Goal: Task Accomplishment & Management: Use online tool/utility

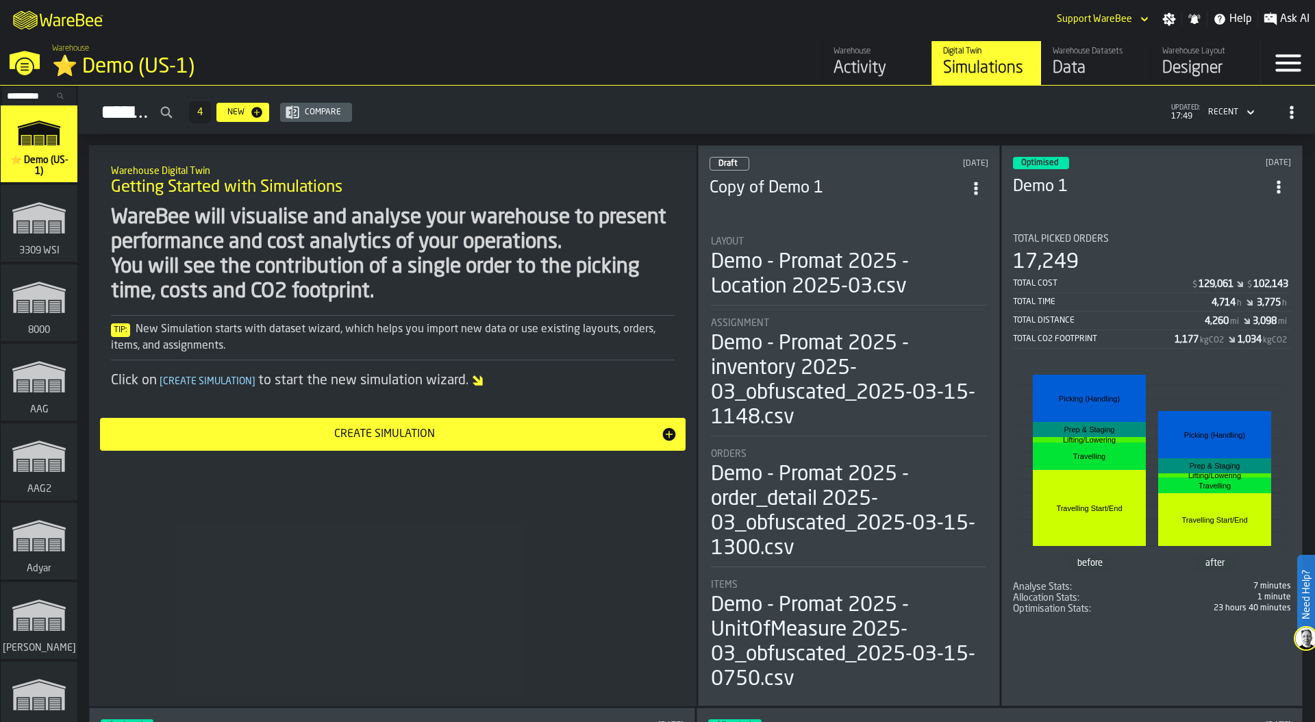
click at [28, 92] on input "Search..." at bounding box center [38, 95] width 71 height 15
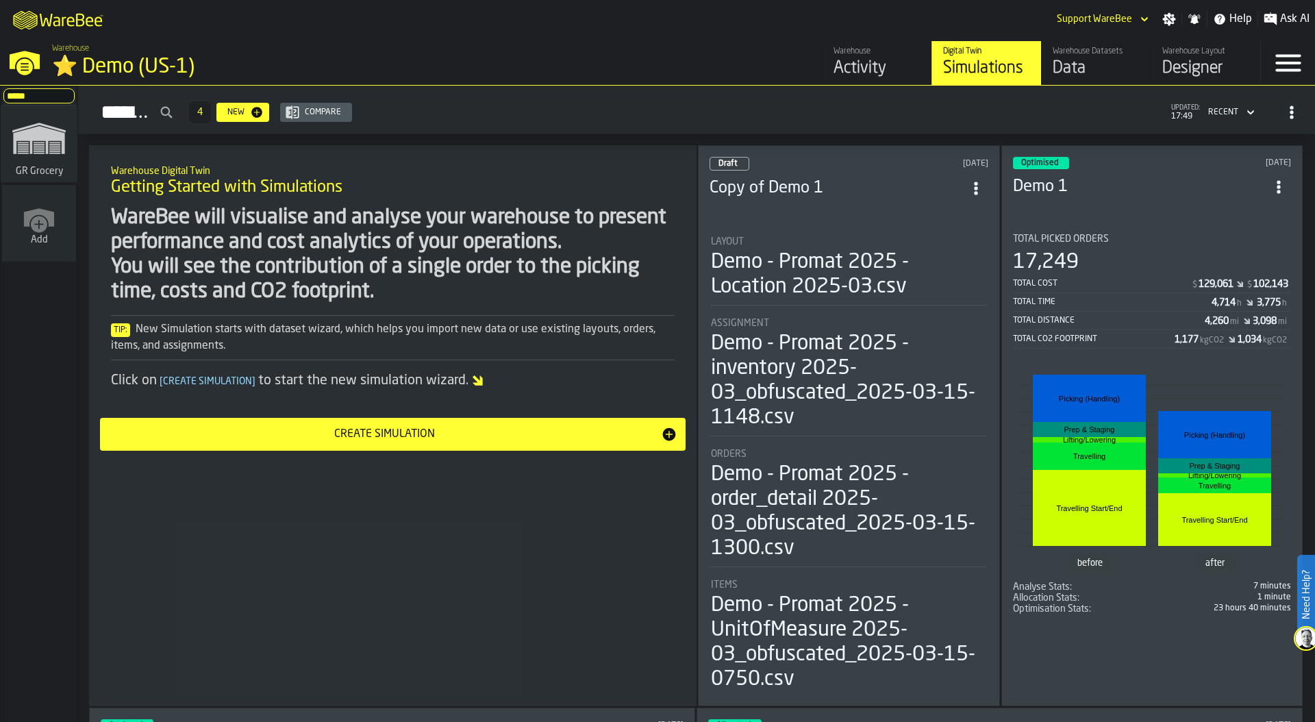
type input "*****"
click at [20, 149] on polygon "link-to-/wh/i/e451d98b-95f6-4604-91ff-c80219f9c36d/simulations" at bounding box center [23, 149] width 11 height 1
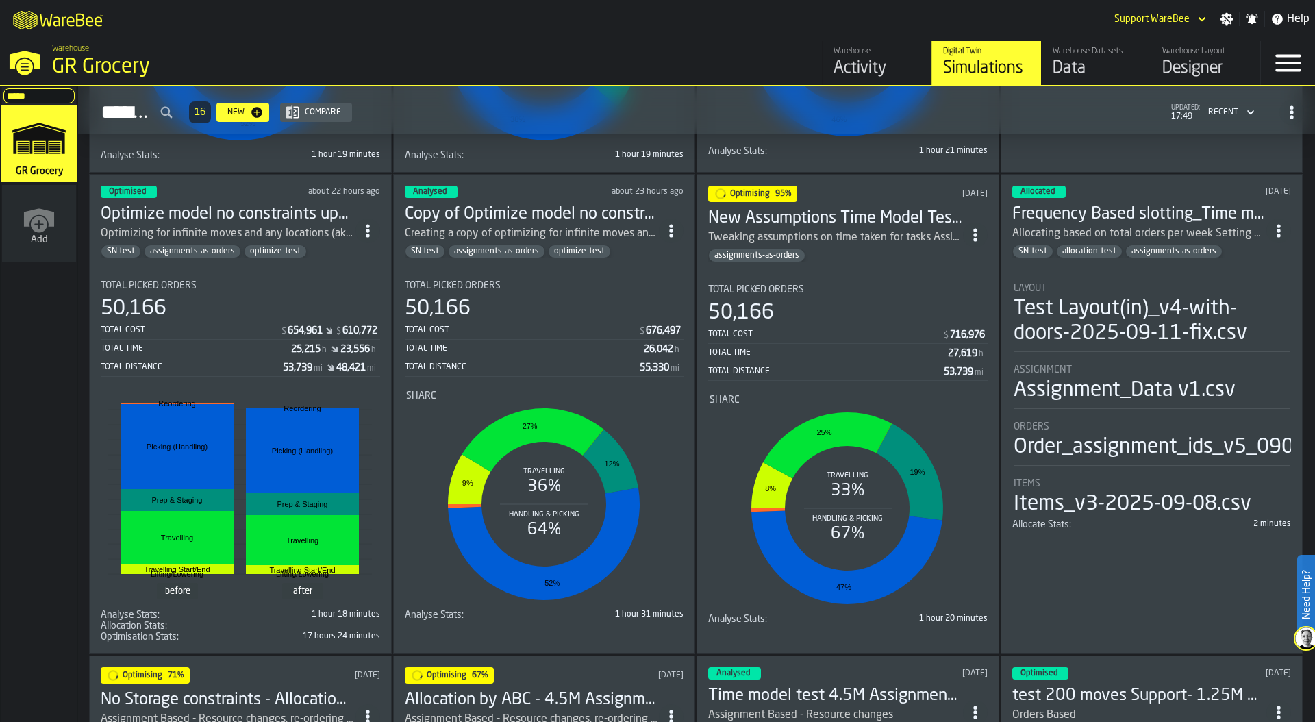
scroll to position [471, 0]
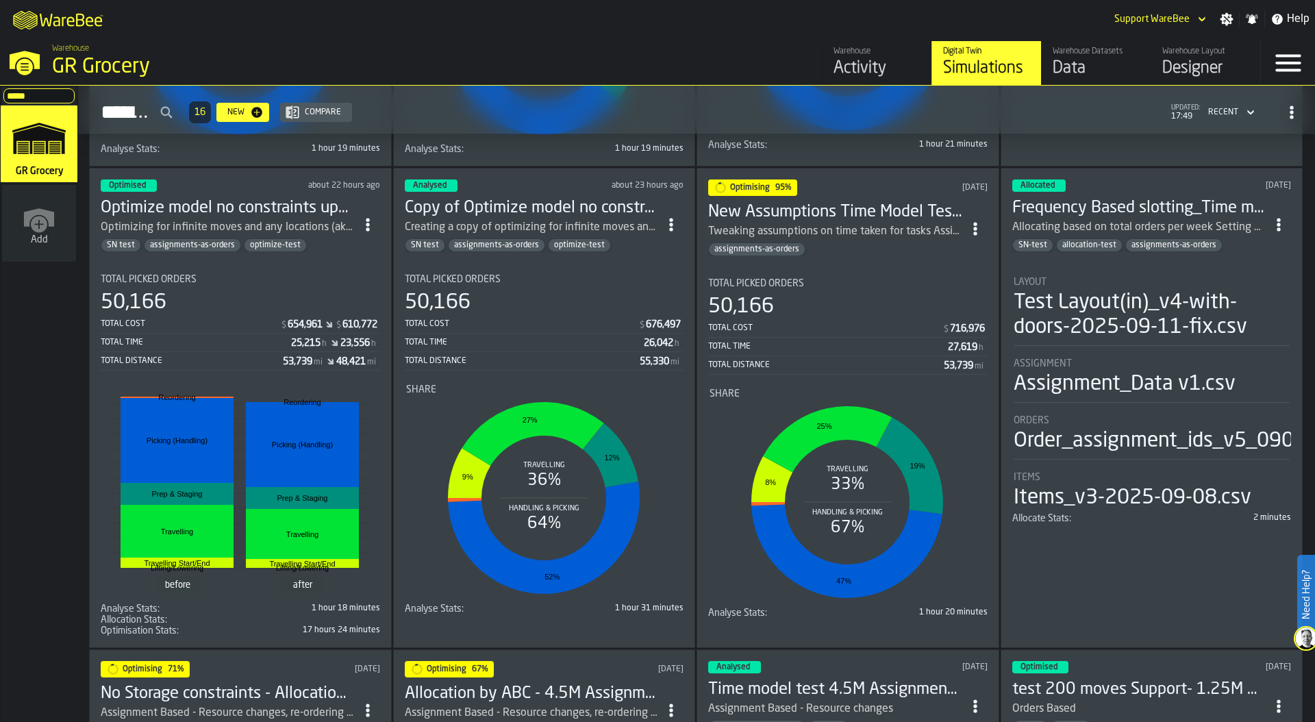
click at [252, 319] on div "Total Cost" at bounding box center [190, 324] width 179 height 10
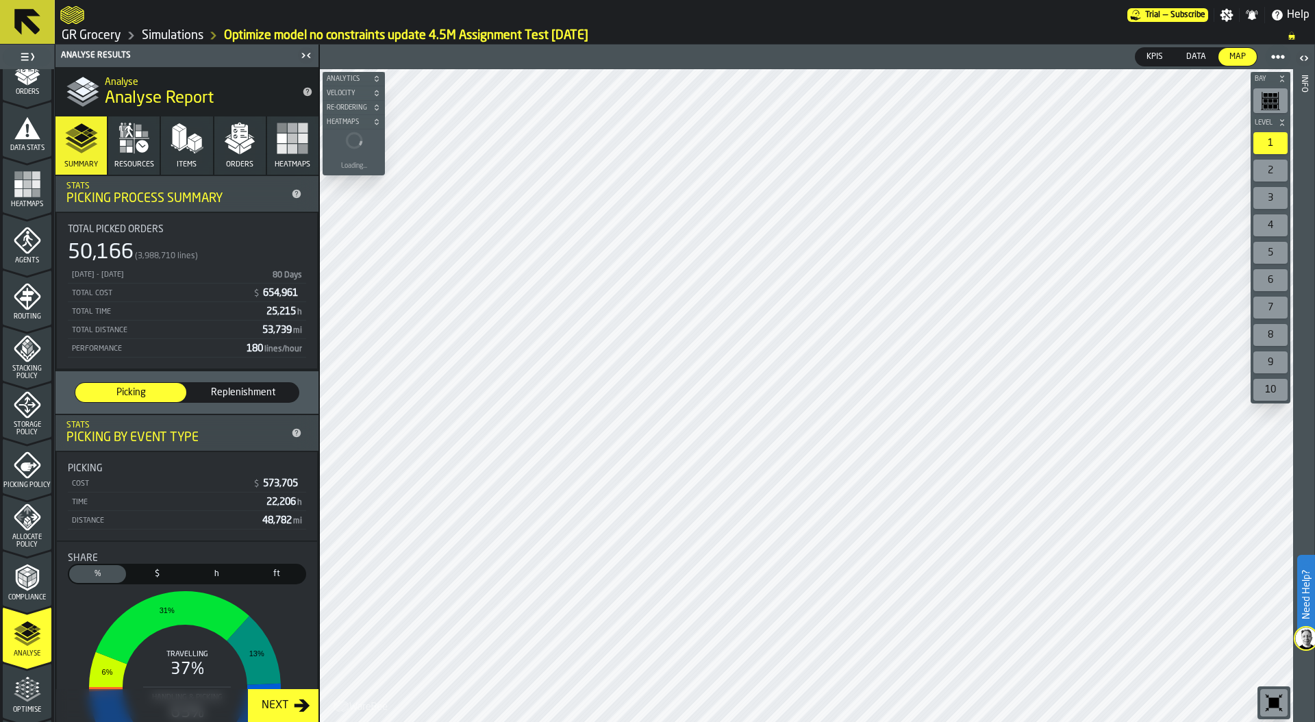
scroll to position [358, 0]
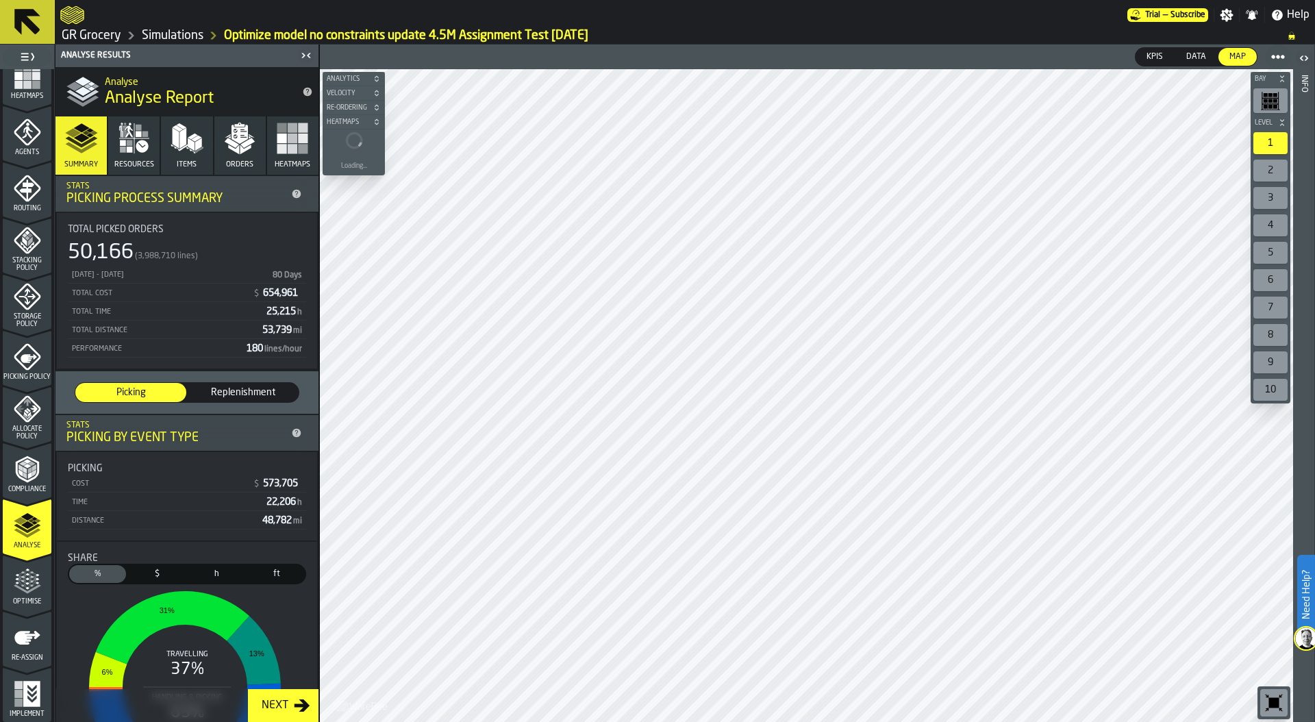
click at [25, 586] on icon "menu Optimise" at bounding box center [27, 581] width 27 height 27
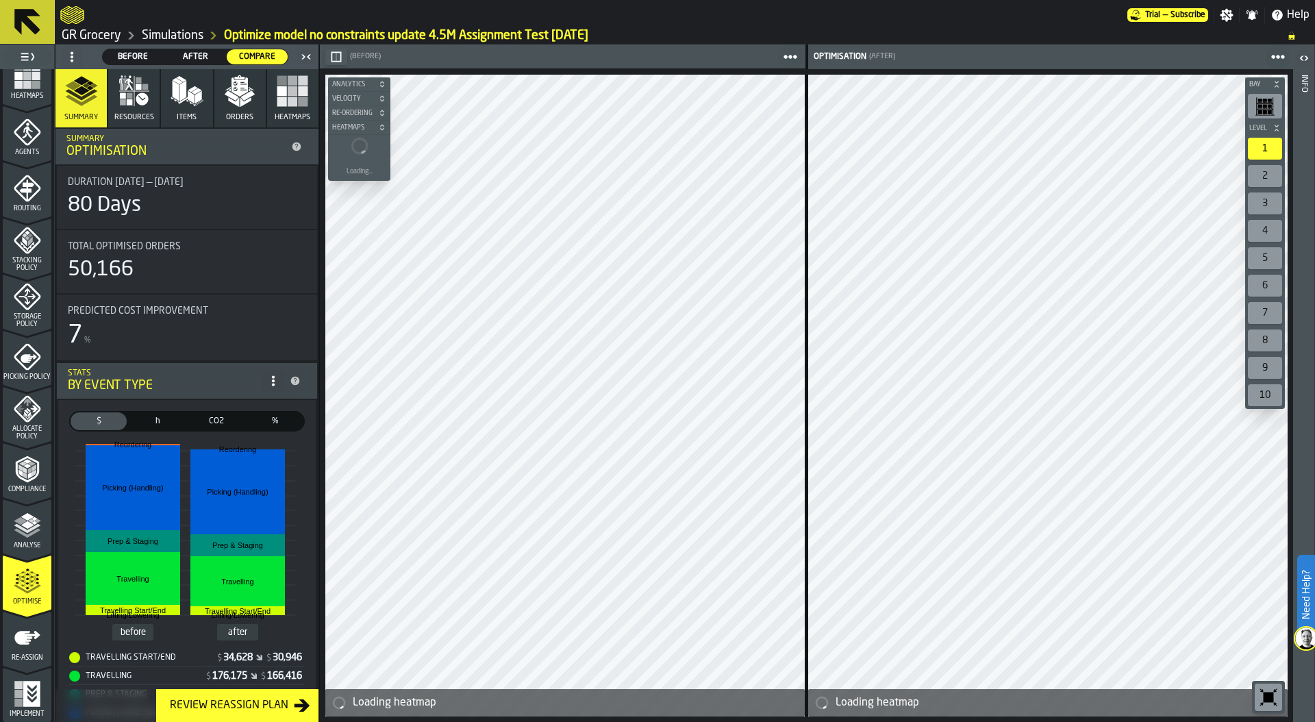
click at [65, 59] on span at bounding box center [72, 57] width 22 height 22
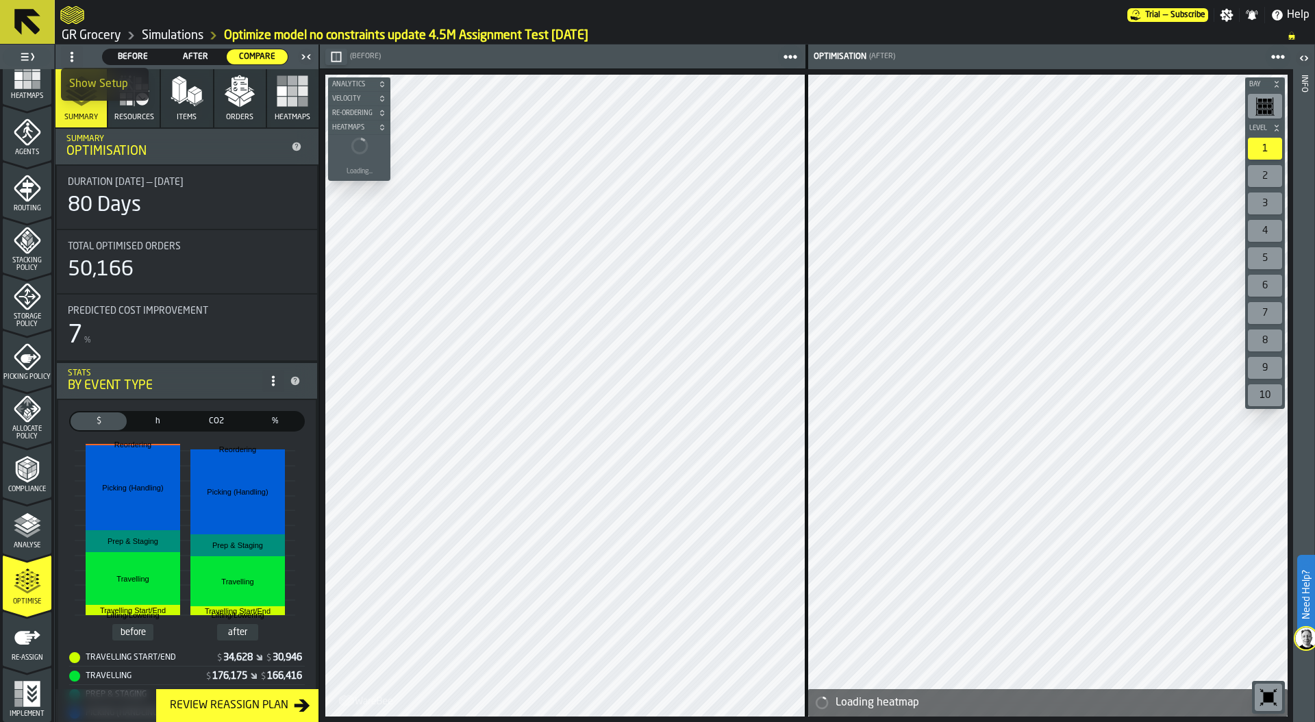
click at [79, 76] on div "Show Setup" at bounding box center [104, 84] width 71 height 16
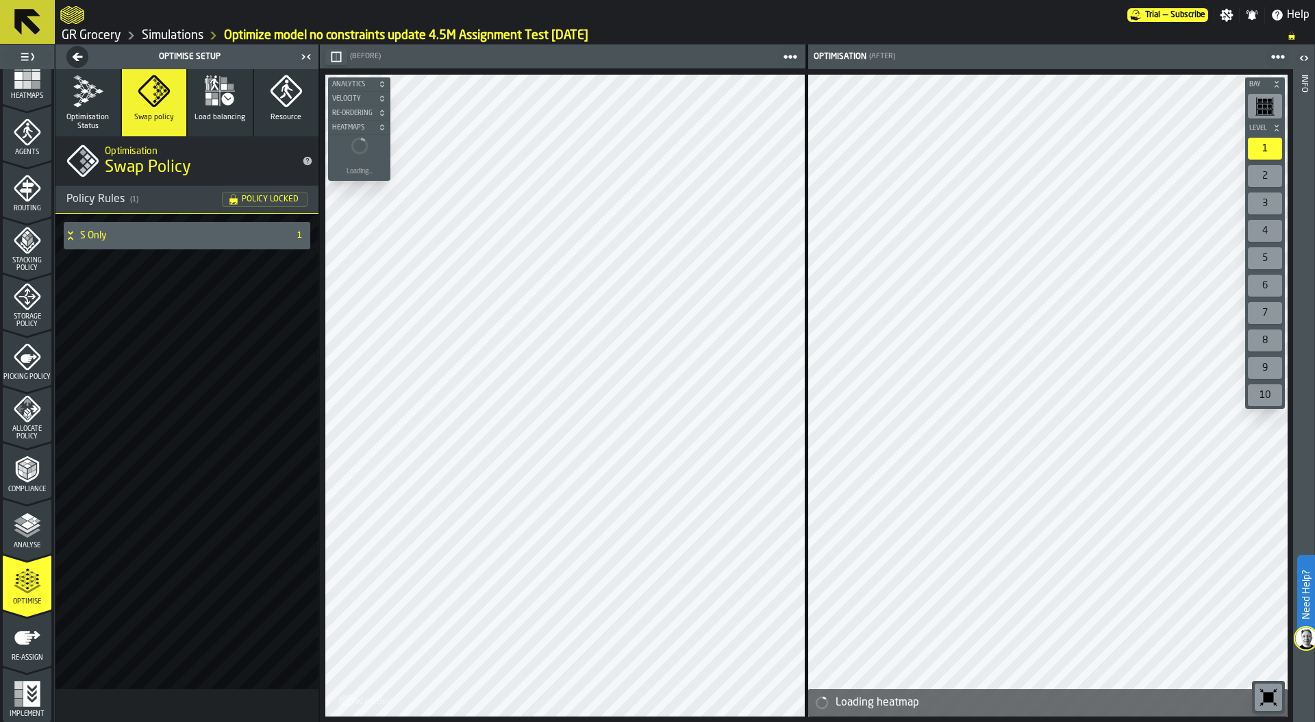
click at [68, 241] on div "S Only" at bounding box center [173, 235] width 219 height 27
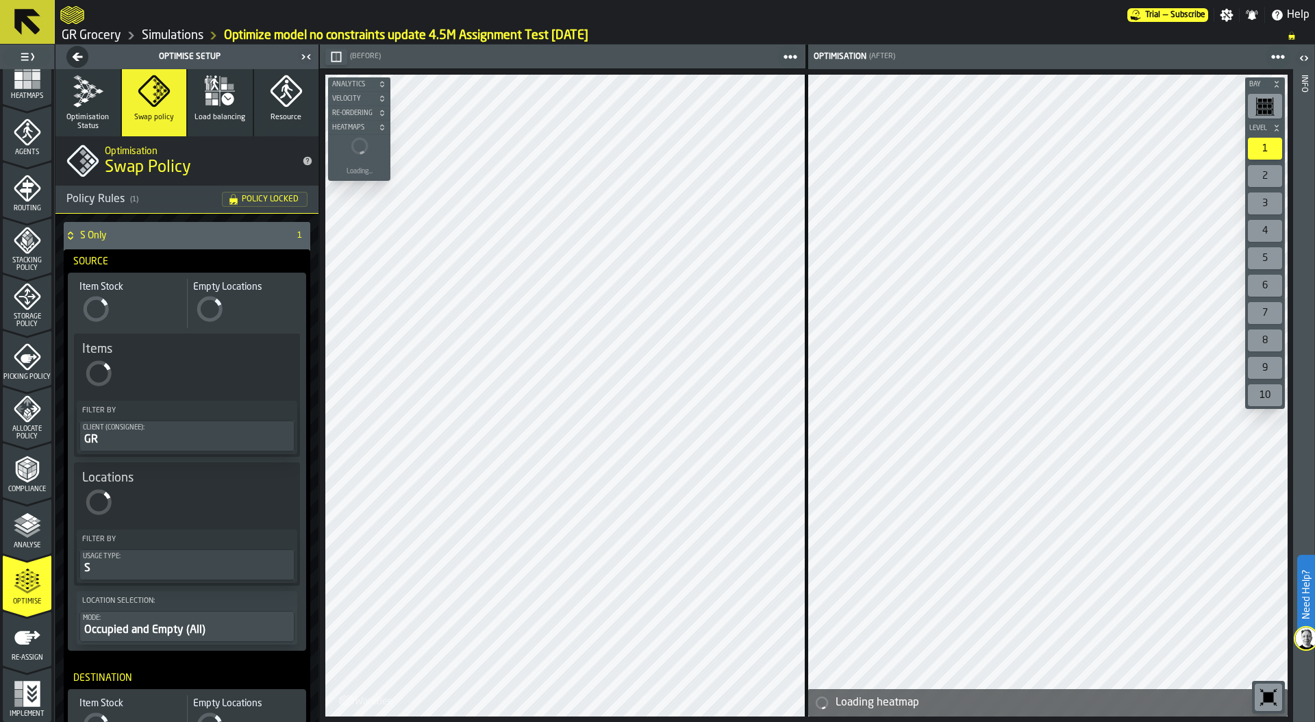
click at [75, 95] on polygon "button" at bounding box center [77, 95] width 8 height 5
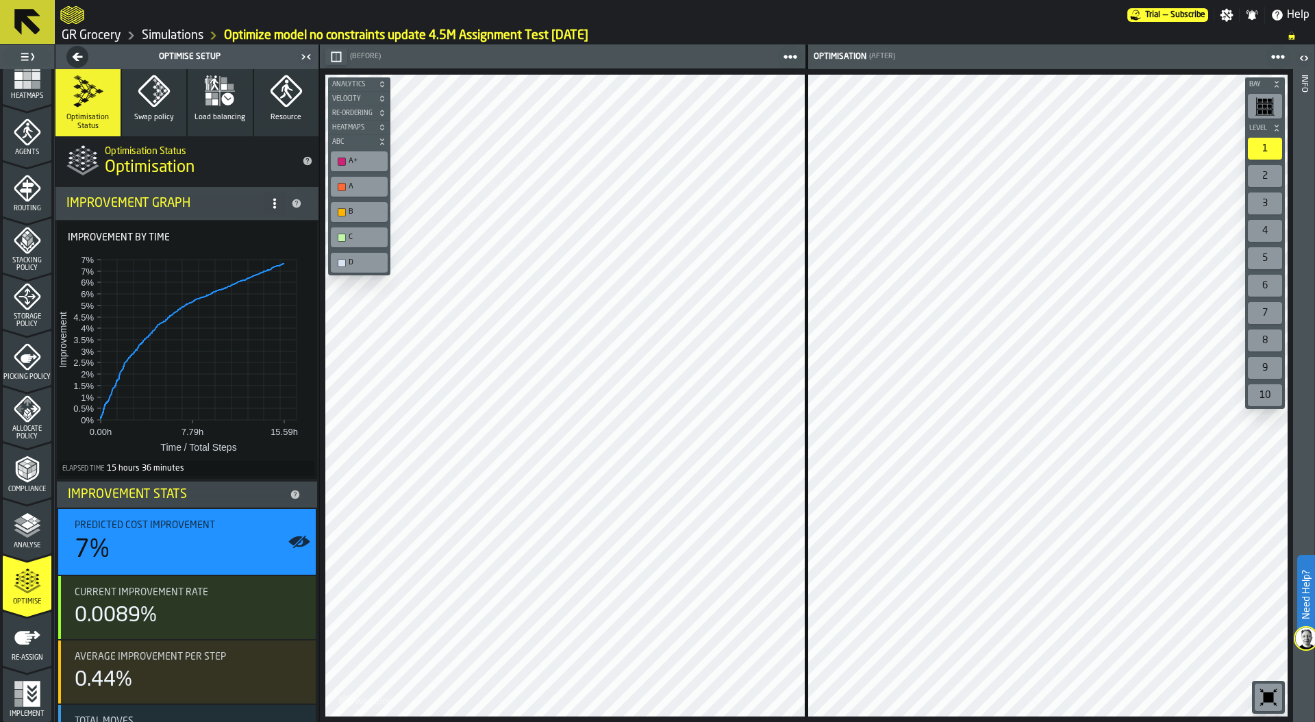
click at [162, 34] on link "Simulations" at bounding box center [173, 35] width 62 height 15
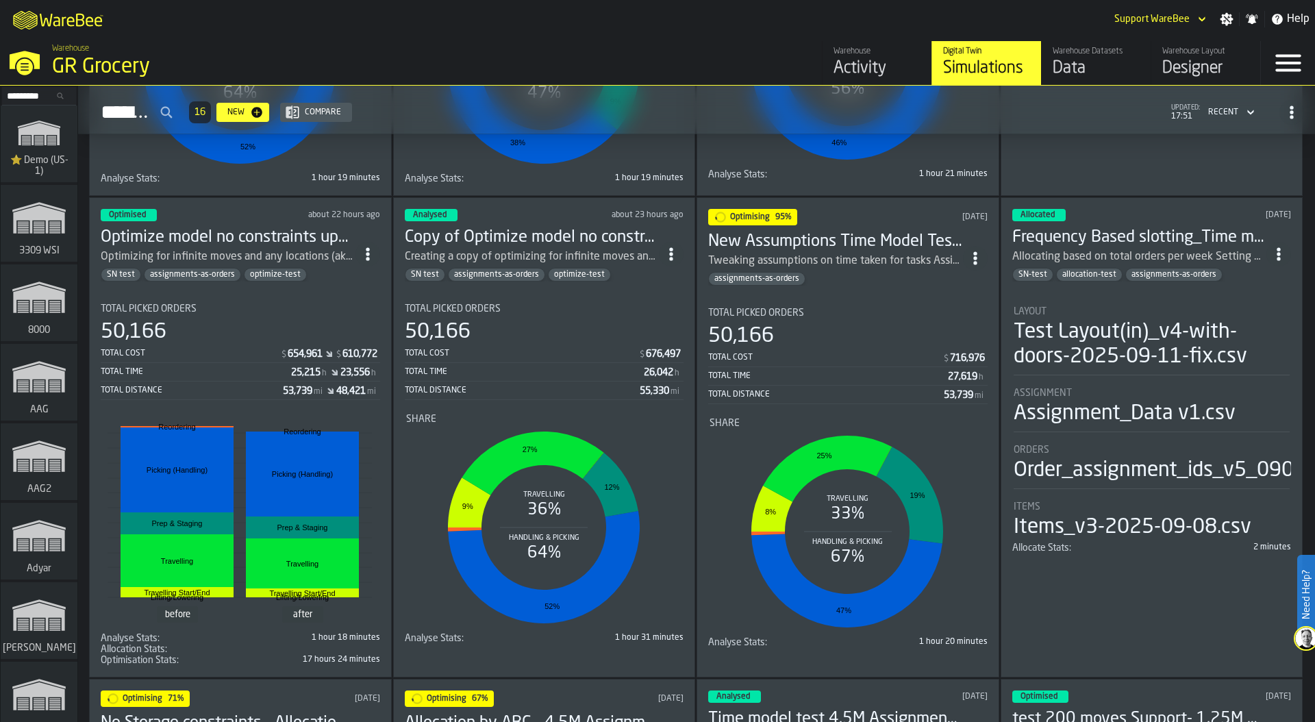
scroll to position [447, 0]
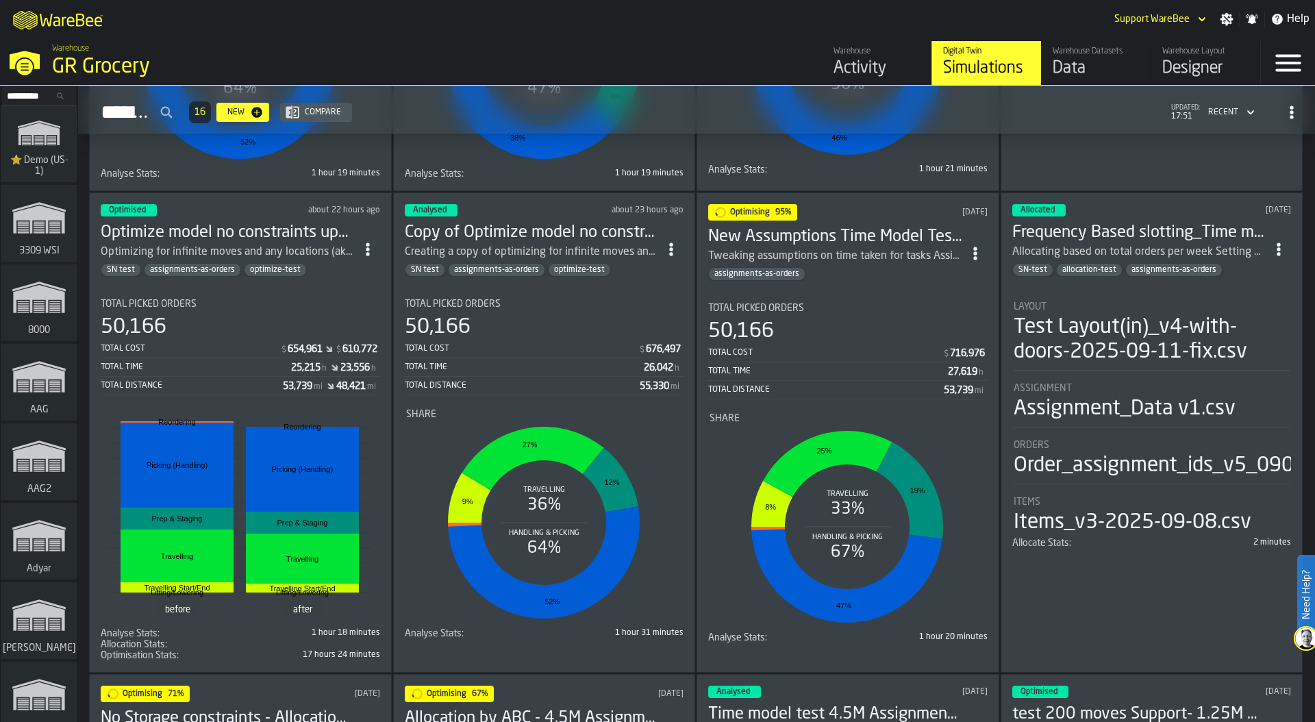
click at [802, 319] on div "50,166" at bounding box center [847, 331] width 279 height 25
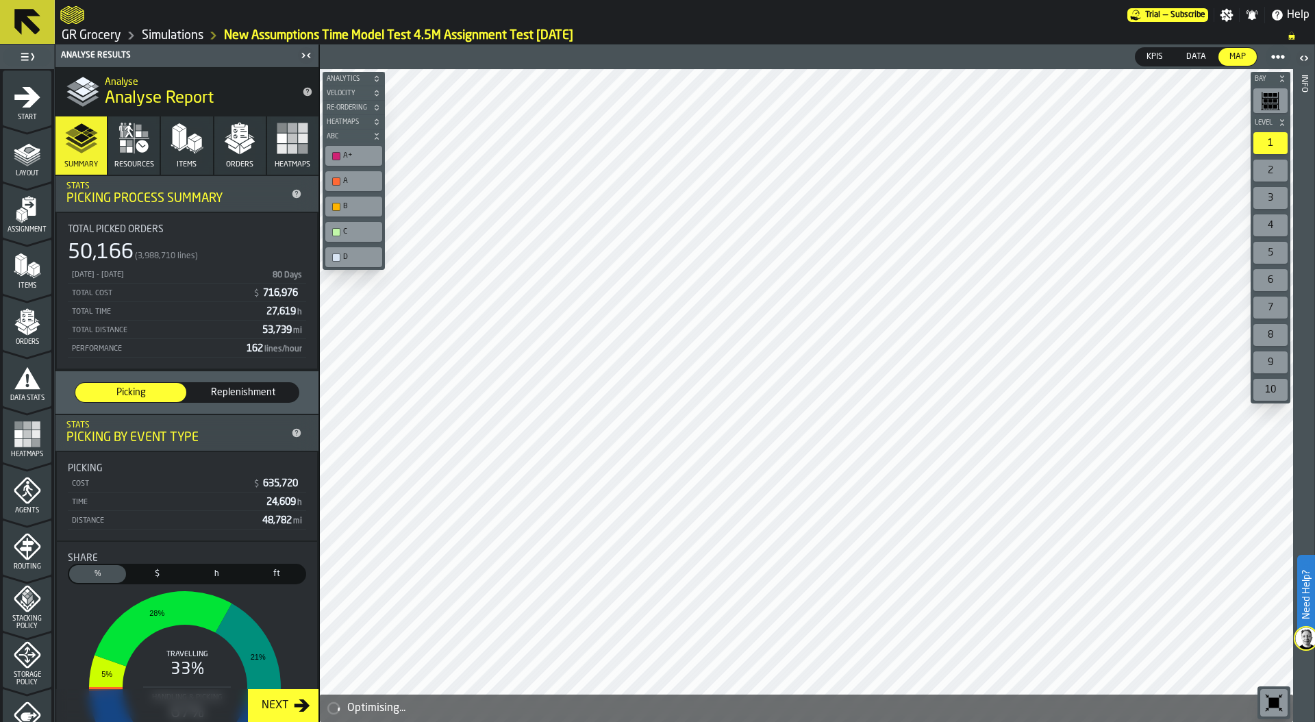
scroll to position [358, 0]
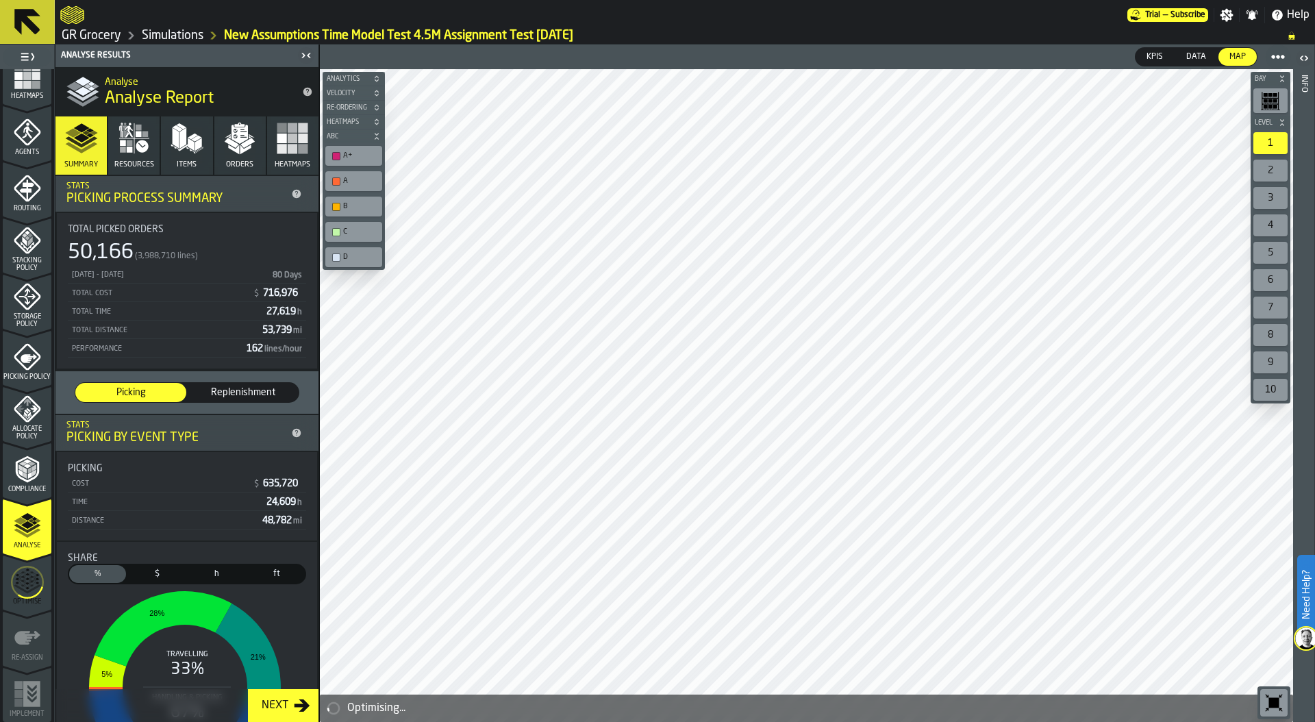
click at [33, 595] on circle "menu Optimise" at bounding box center [28, 583] width 32 height 32
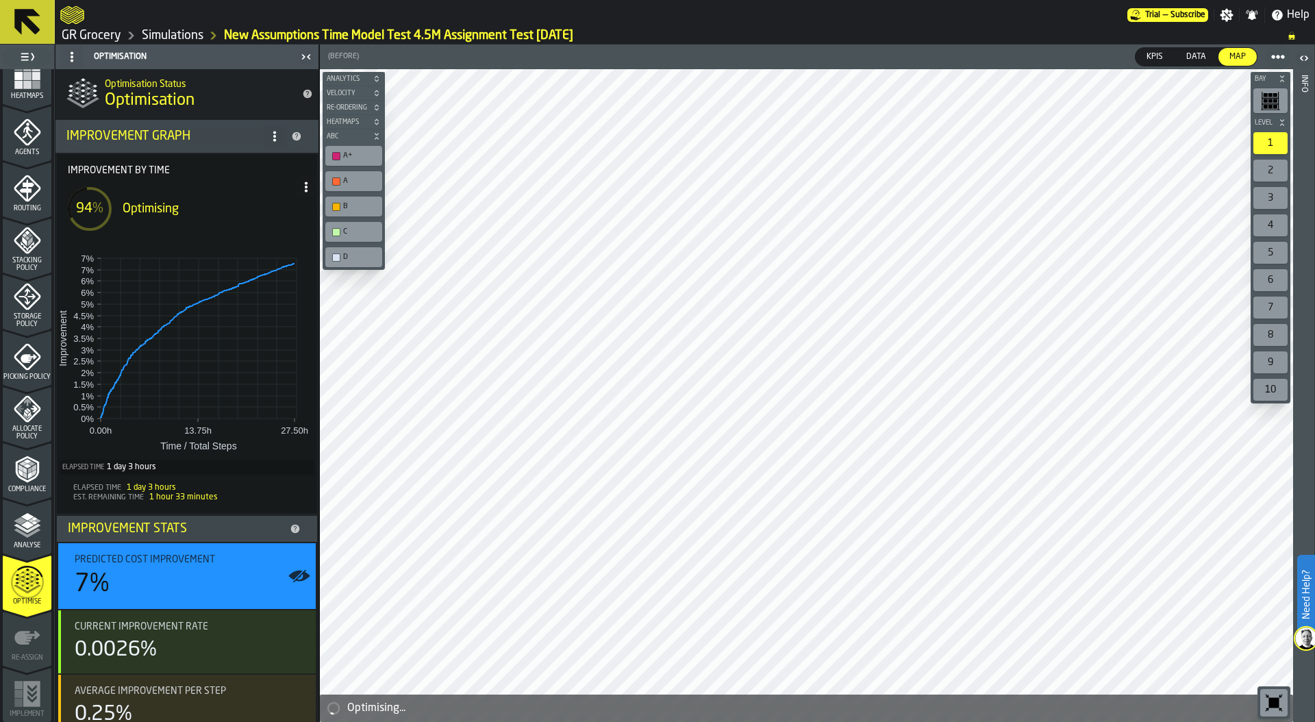
click at [174, 34] on link "Simulations" at bounding box center [173, 35] width 62 height 15
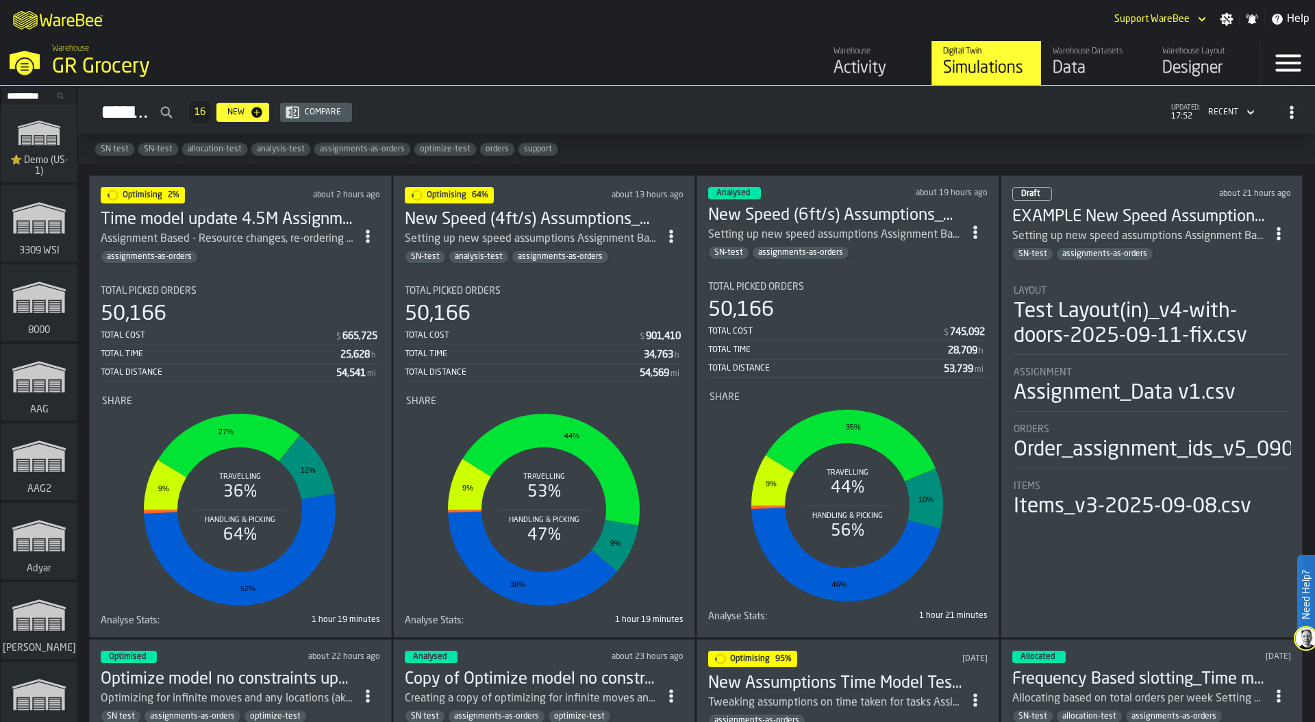
click at [471, 344] on div "Total Cost $ 901,410 Total Time 34,763 h Total Distance 54,569 mi" at bounding box center [544, 354] width 279 height 55
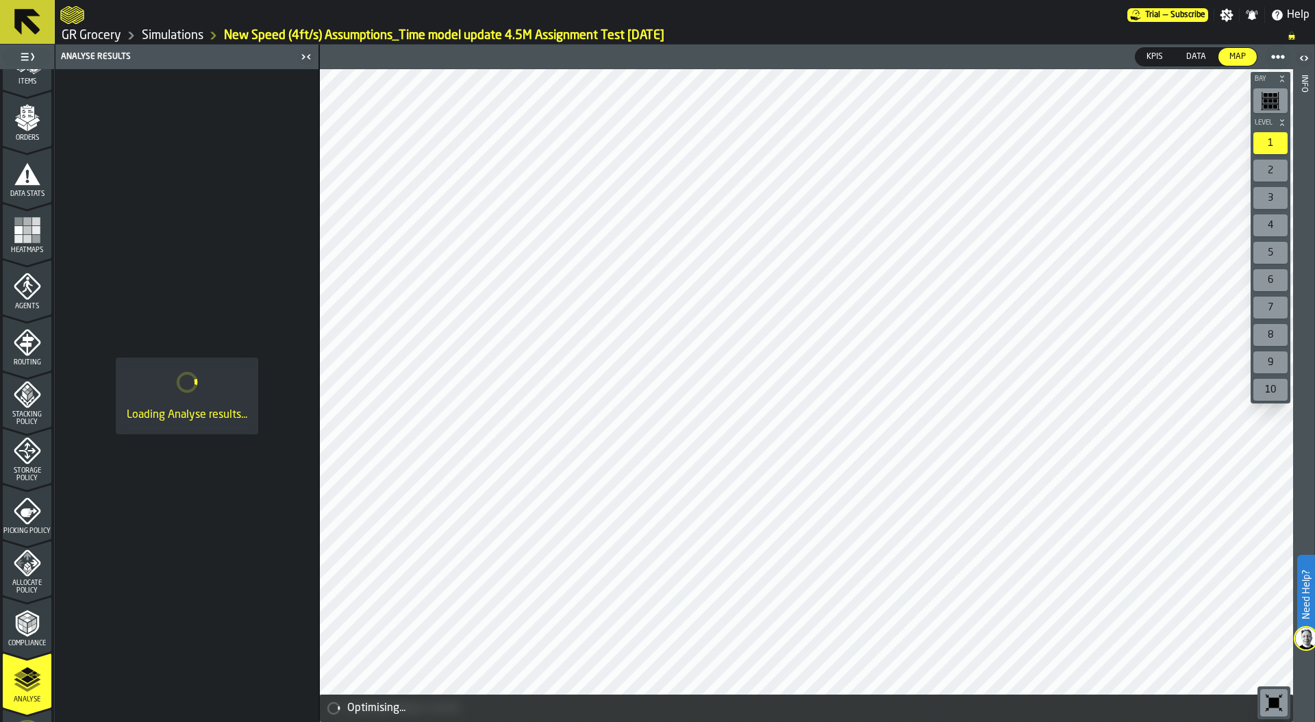
scroll to position [208, 0]
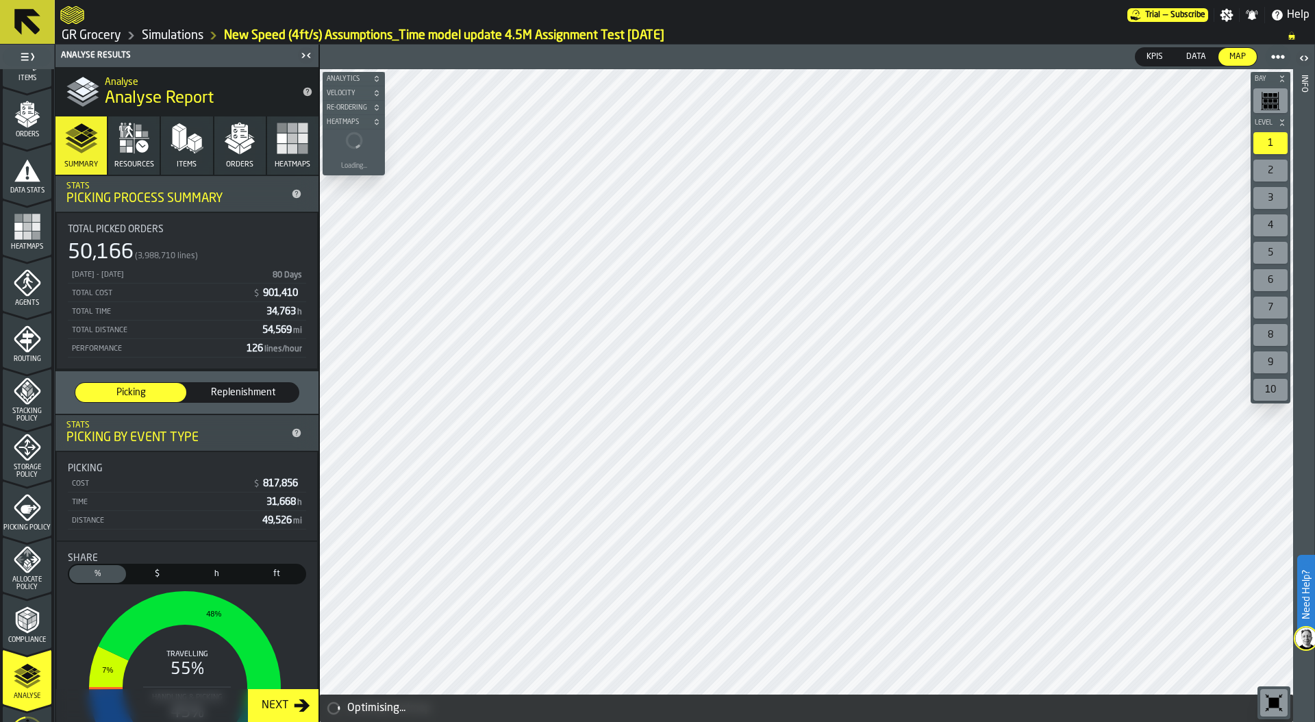
click at [21, 715] on icon "menu Optimise" at bounding box center [27, 733] width 33 height 55
